Goal: Information Seeking & Learning: Learn about a topic

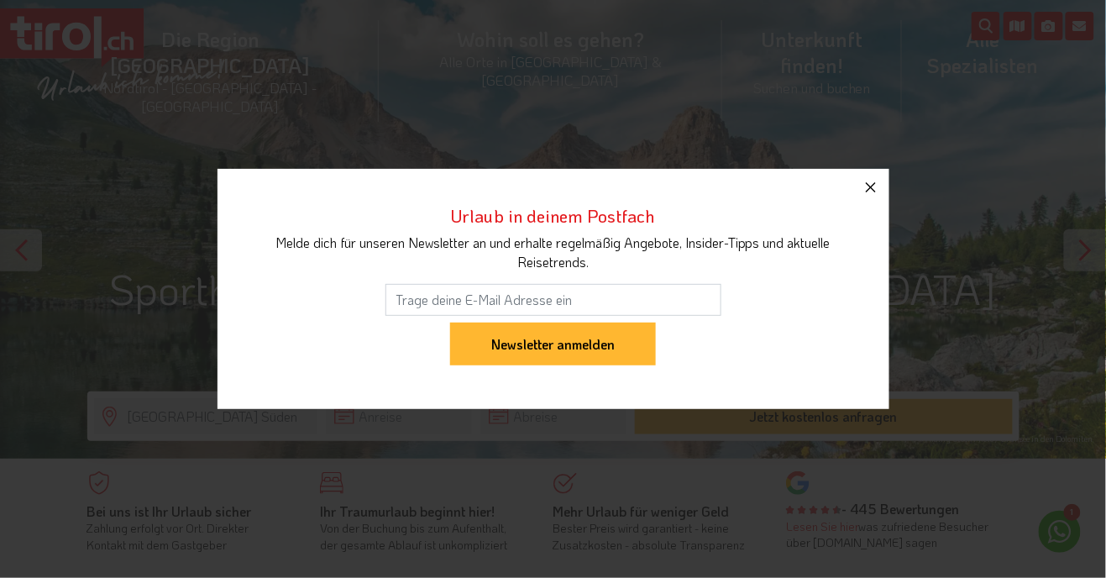
click at [876, 186] on icon "button" at bounding box center [871, 187] width 20 height 20
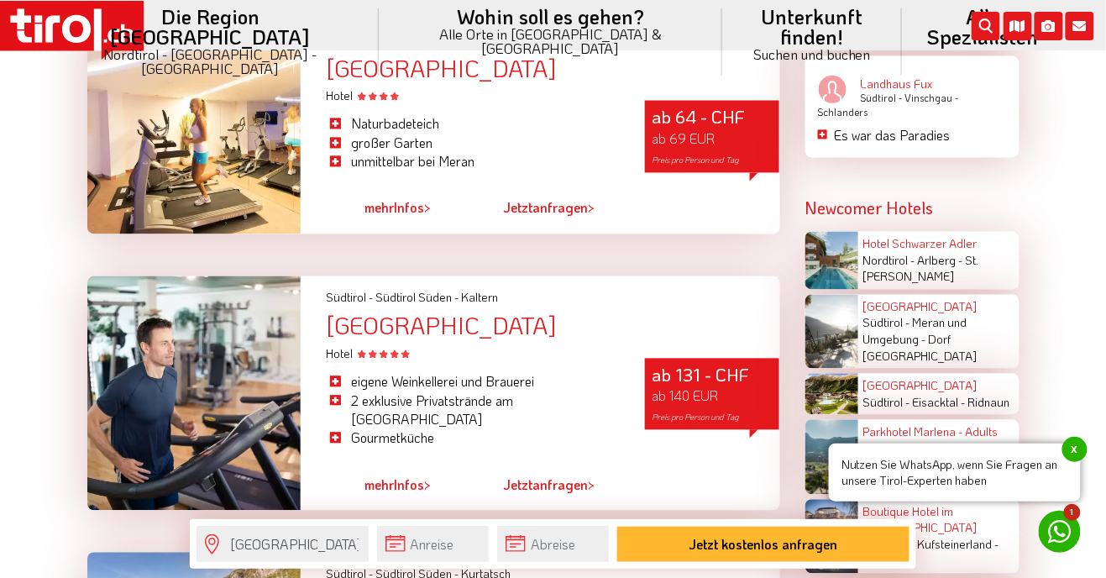
scroll to position [2470, 0]
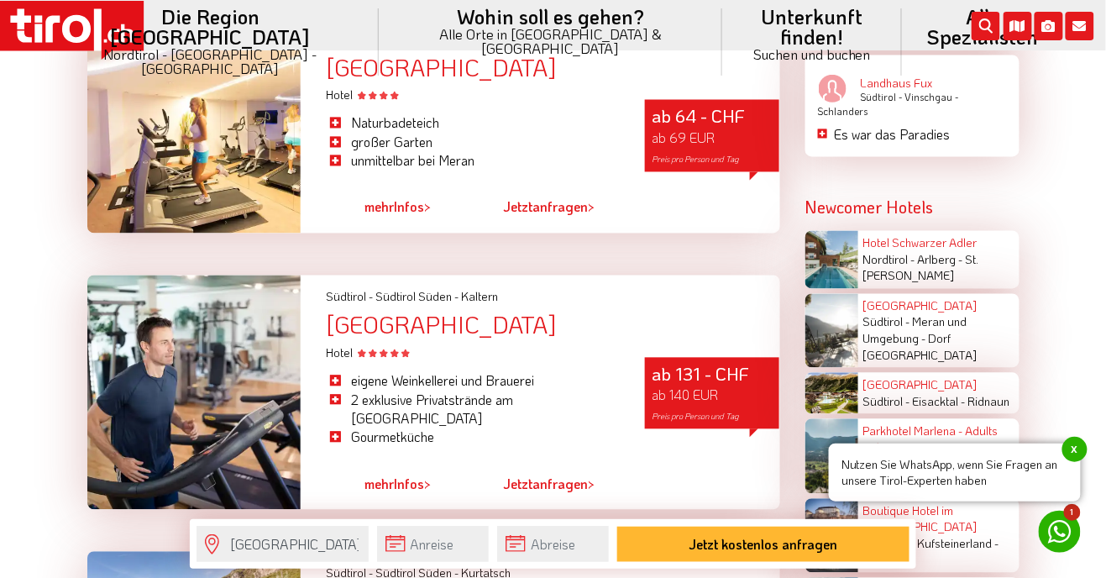
click at [213, 400] on div at bounding box center [194, 392] width 214 height 234
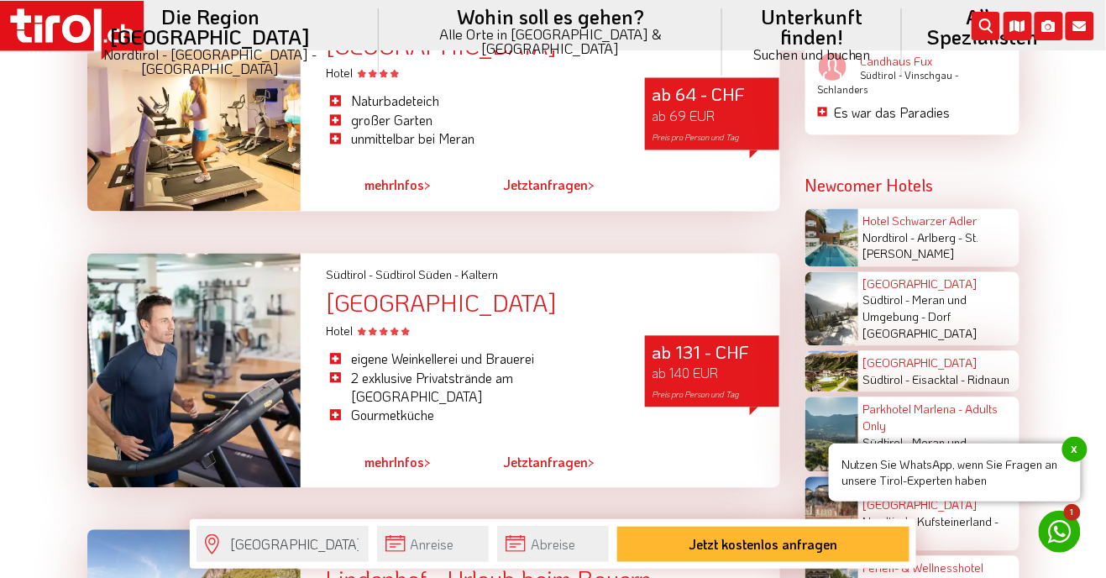
scroll to position [2514, 0]
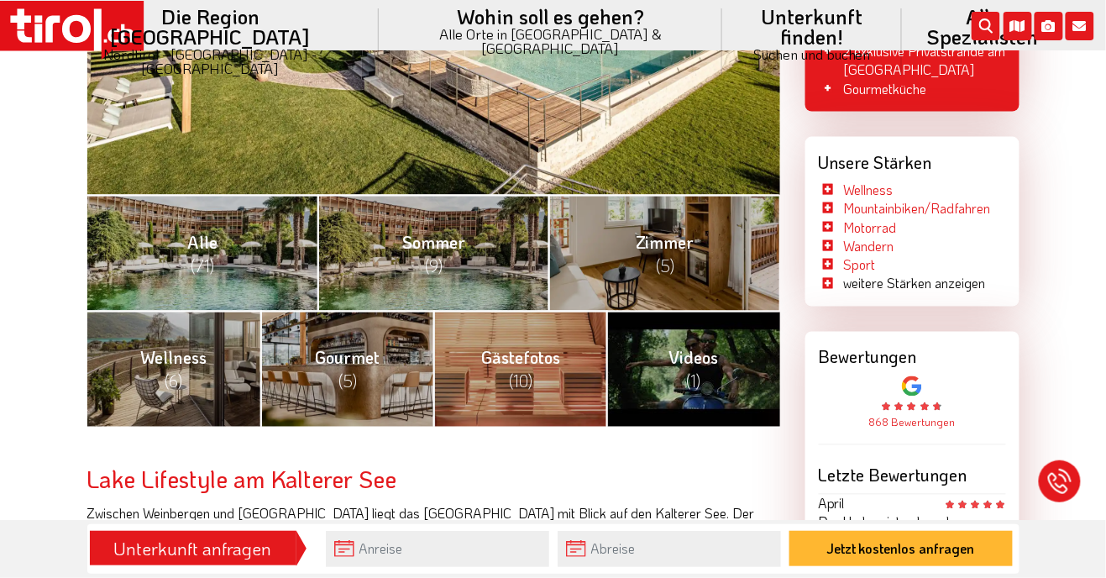
scroll to position [588, 0]
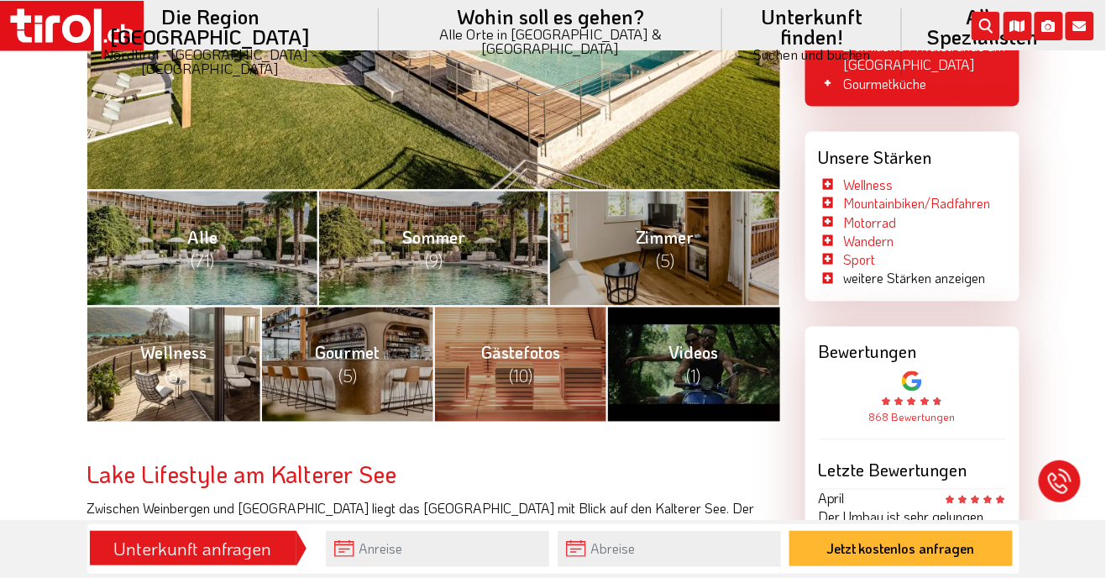
click at [175, 382] on span "(6)" at bounding box center [174, 376] width 18 height 22
click at [183, 380] on link "Wellness (6)" at bounding box center [173, 364] width 173 height 116
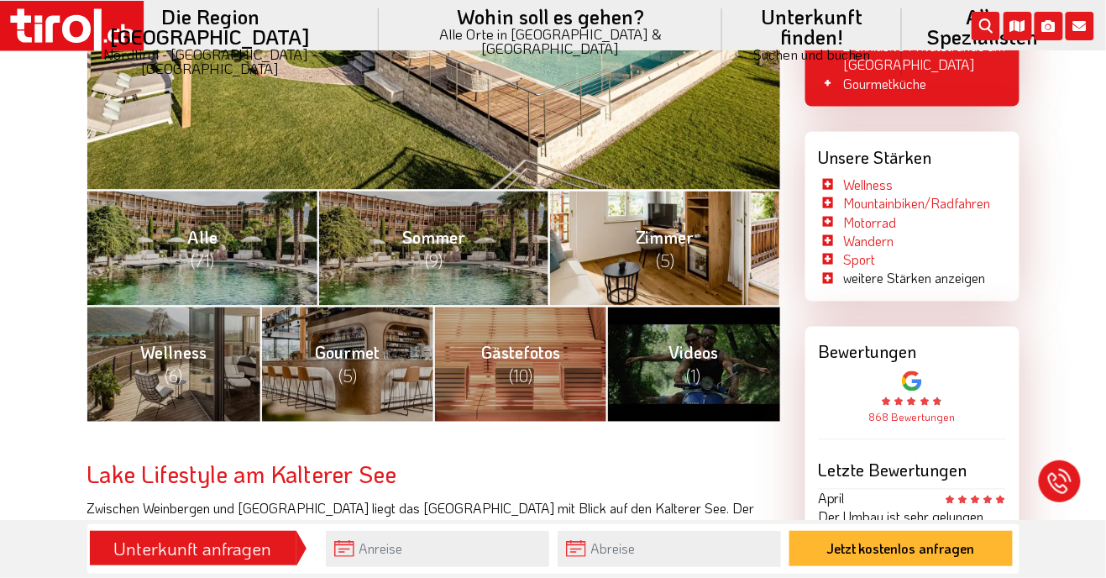
click at [663, 259] on span "(5)" at bounding box center [665, 260] width 18 height 22
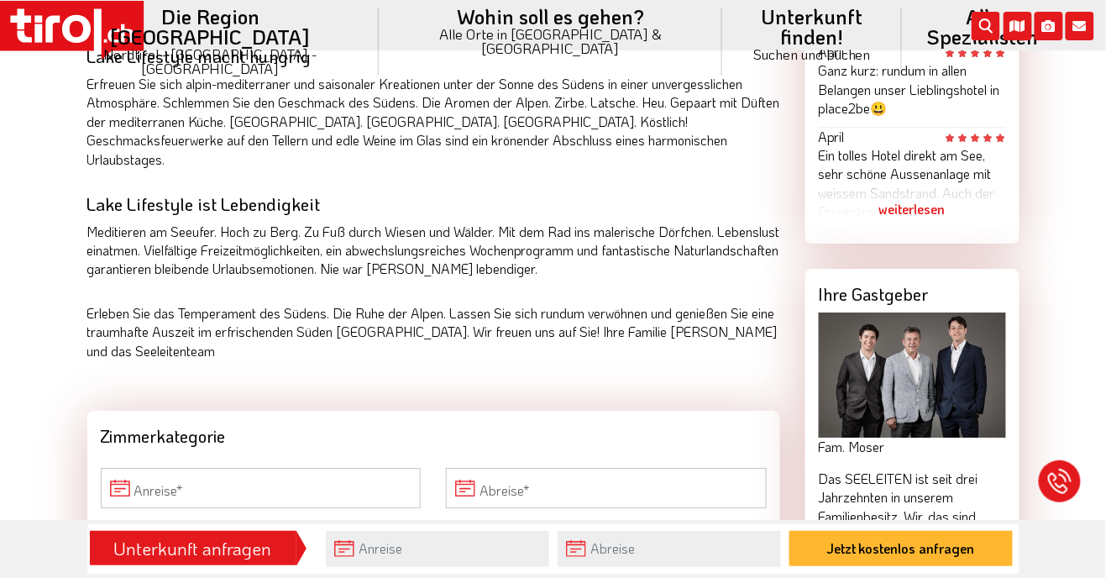
scroll to position [1379, 0]
